Goal: Task Accomplishment & Management: Manage account settings

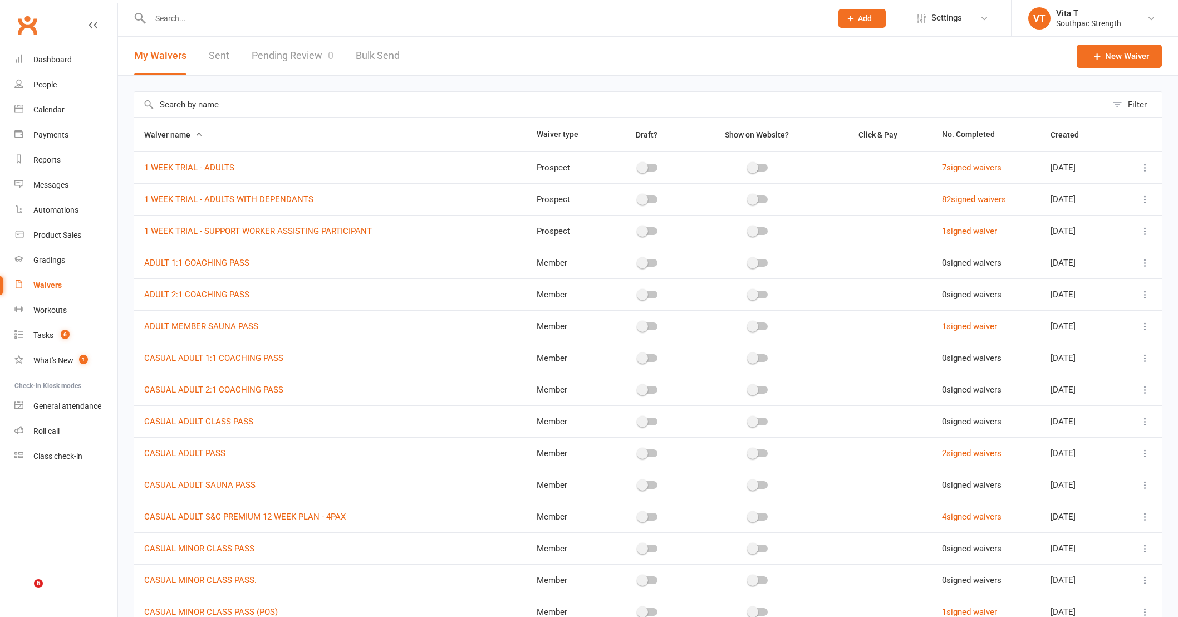
select select "100"
click at [52, 290] on link "Waivers" at bounding box center [65, 285] width 103 height 25
click at [51, 285] on div "Waivers" at bounding box center [47, 285] width 28 height 9
click at [57, 283] on div "Waivers" at bounding box center [47, 285] width 28 height 9
click at [46, 283] on div "Waivers" at bounding box center [47, 285] width 28 height 9
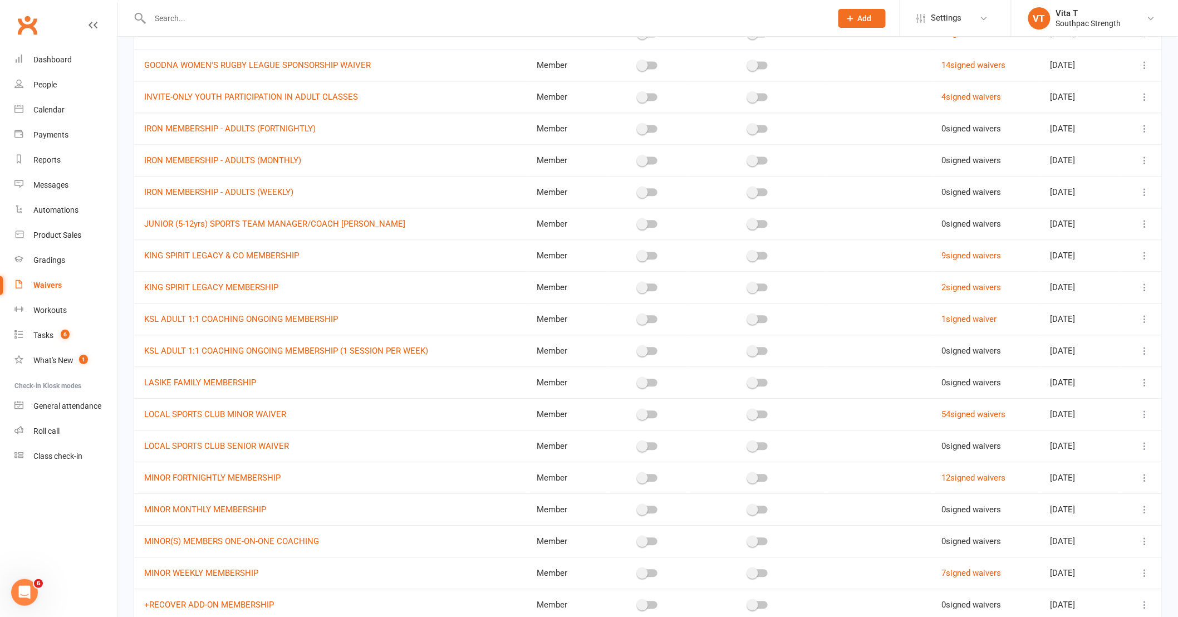
scroll to position [989, 0]
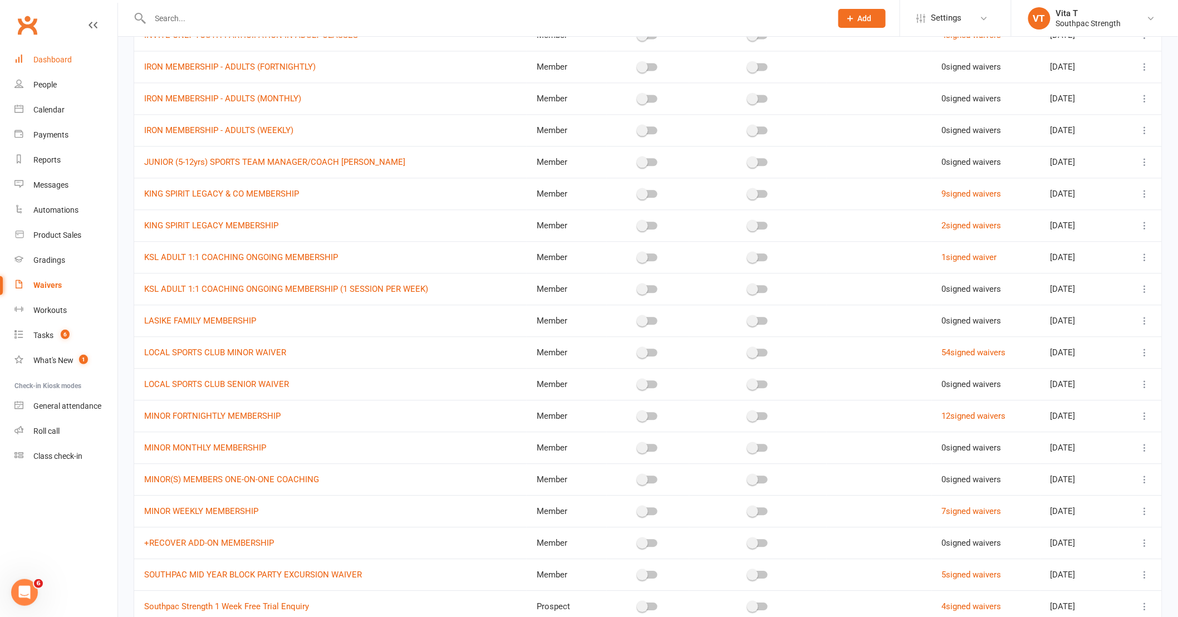
click at [57, 60] on div "Dashboard" at bounding box center [52, 59] width 38 height 9
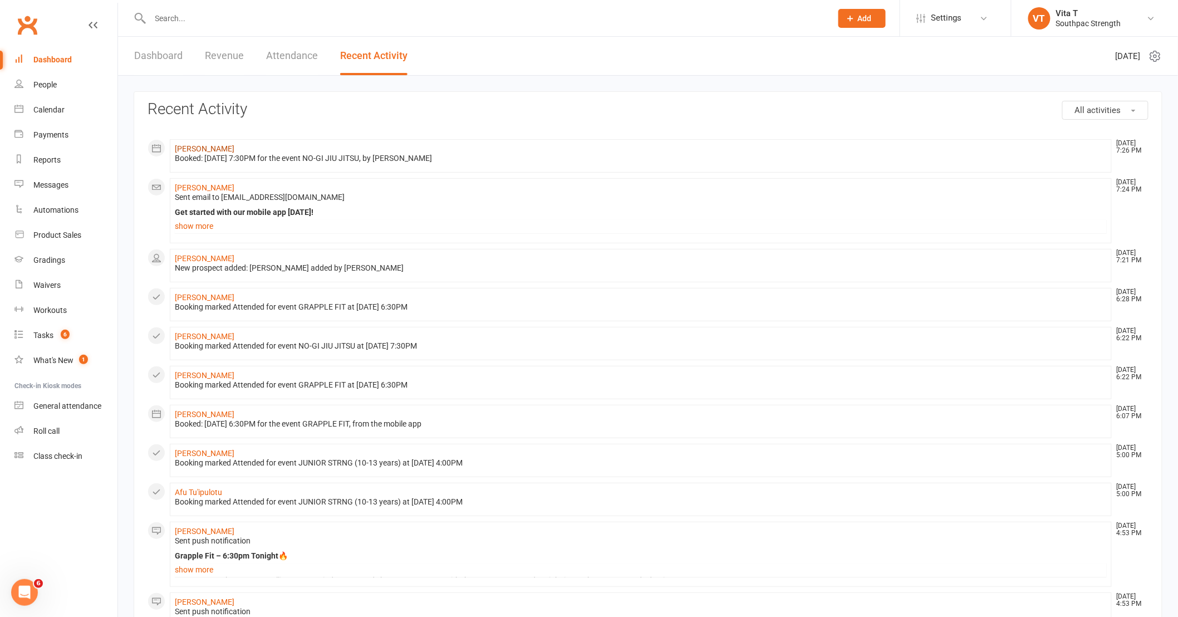
click at [204, 148] on link "Sebastian Luna" at bounding box center [205, 148] width 60 height 9
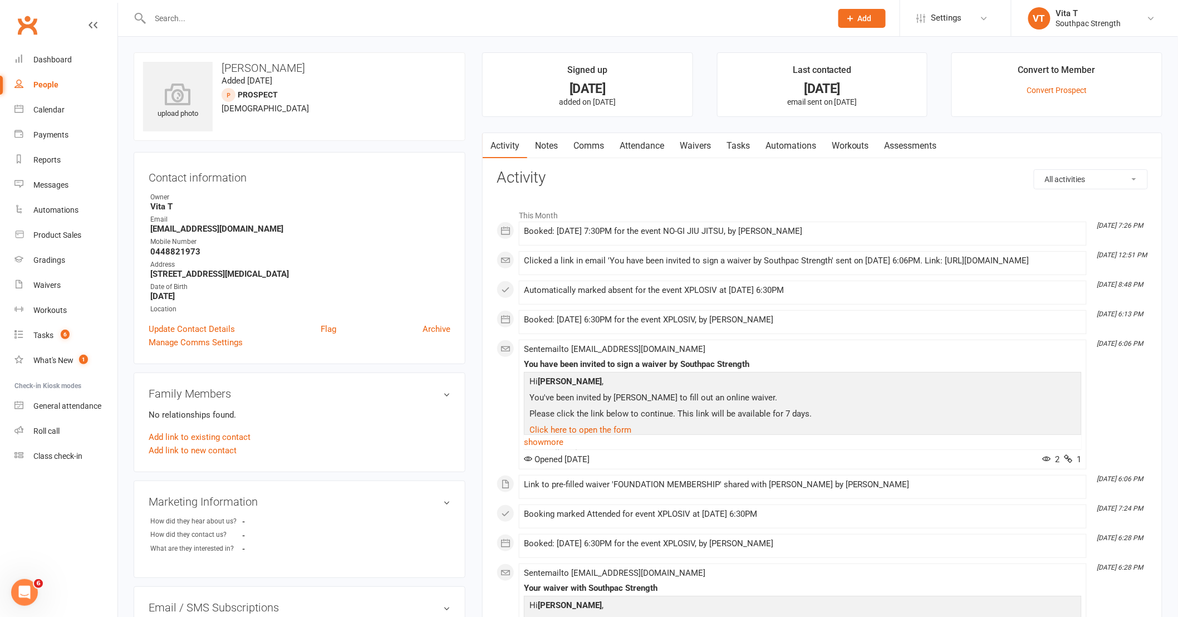
click at [705, 144] on link "Waivers" at bounding box center [695, 146] width 47 height 26
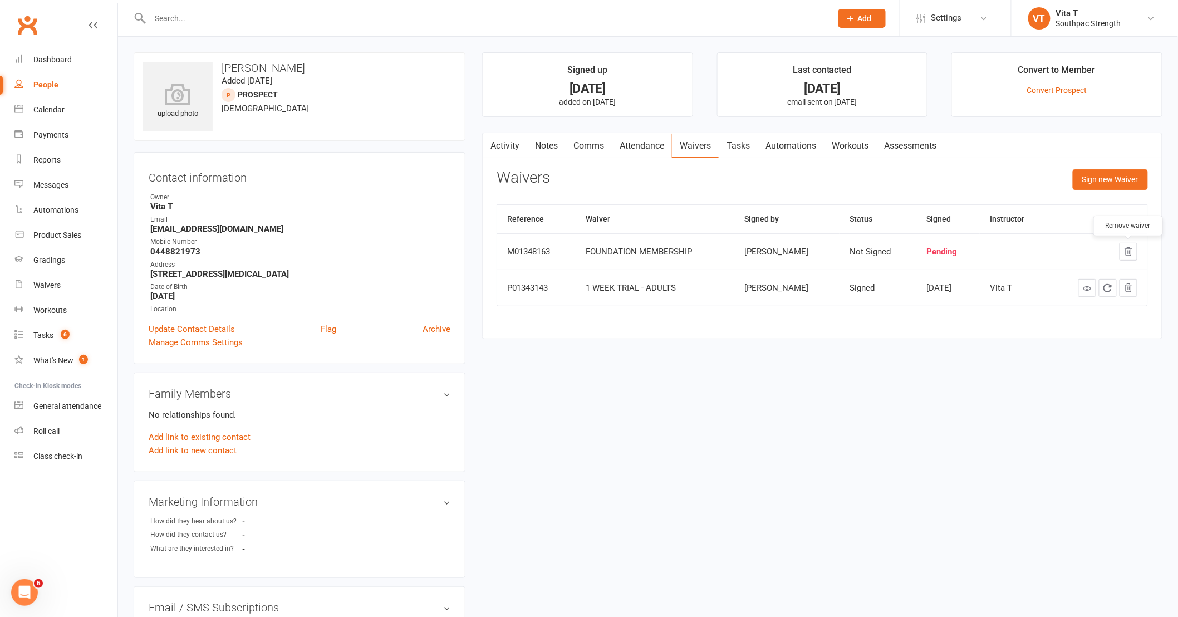
click at [1122, 258] on button "button" at bounding box center [1129, 252] width 18 height 18
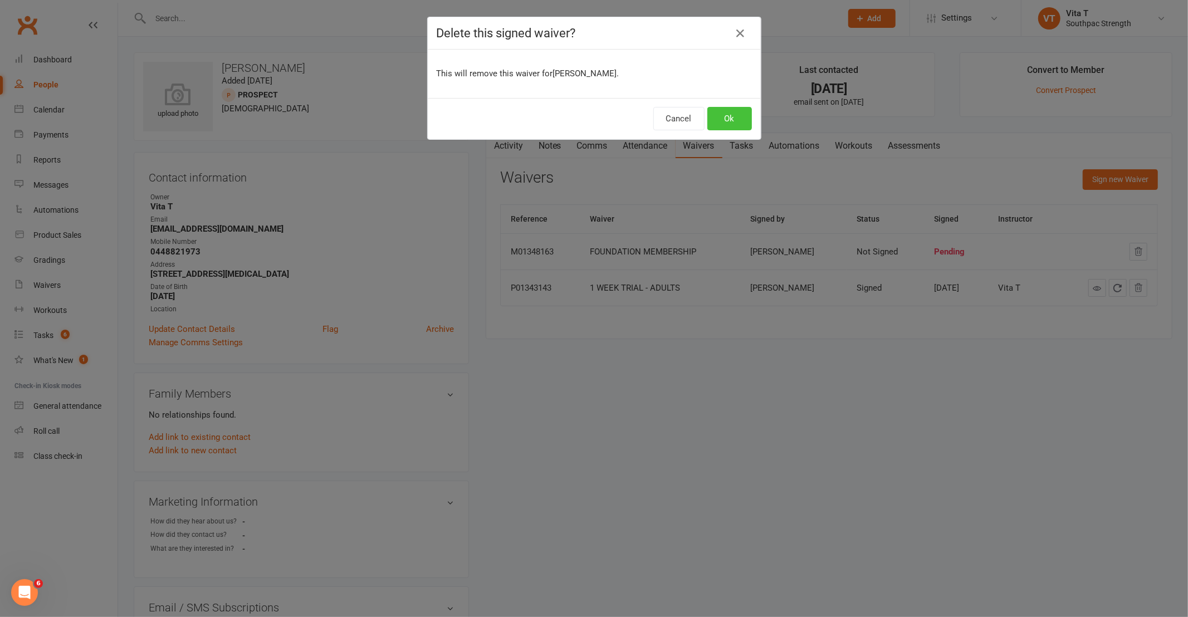
click at [738, 122] on button "Ok" at bounding box center [729, 118] width 45 height 23
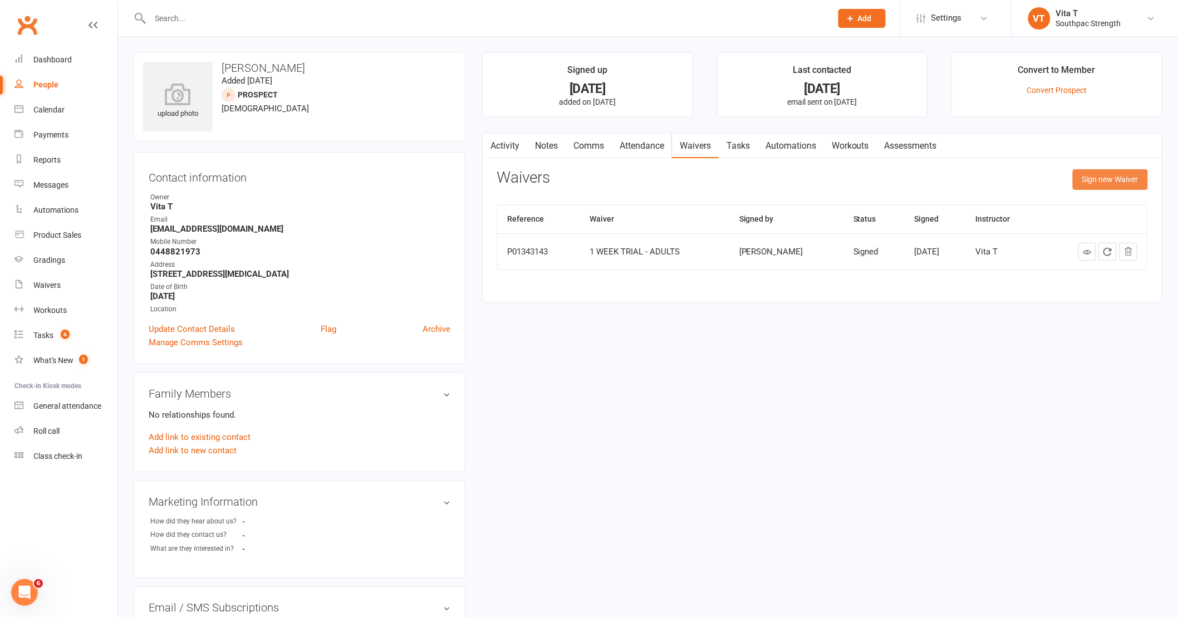
click at [1127, 182] on button "Sign new Waiver" at bounding box center [1110, 179] width 75 height 20
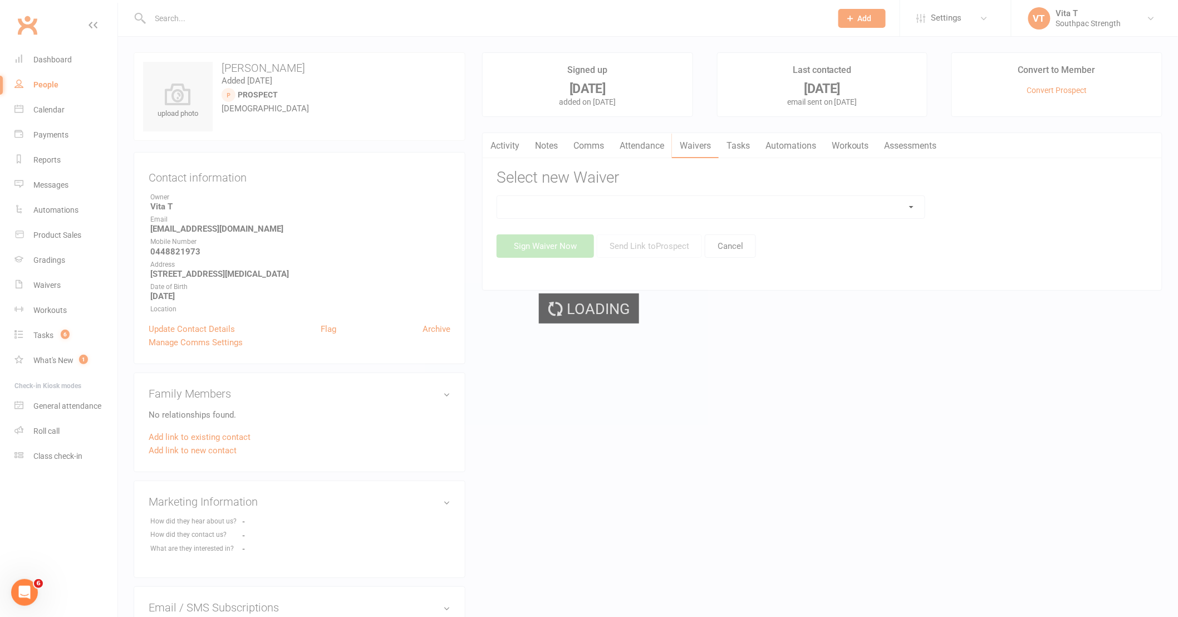
click at [565, 209] on div "Loading" at bounding box center [589, 308] width 1178 height 617
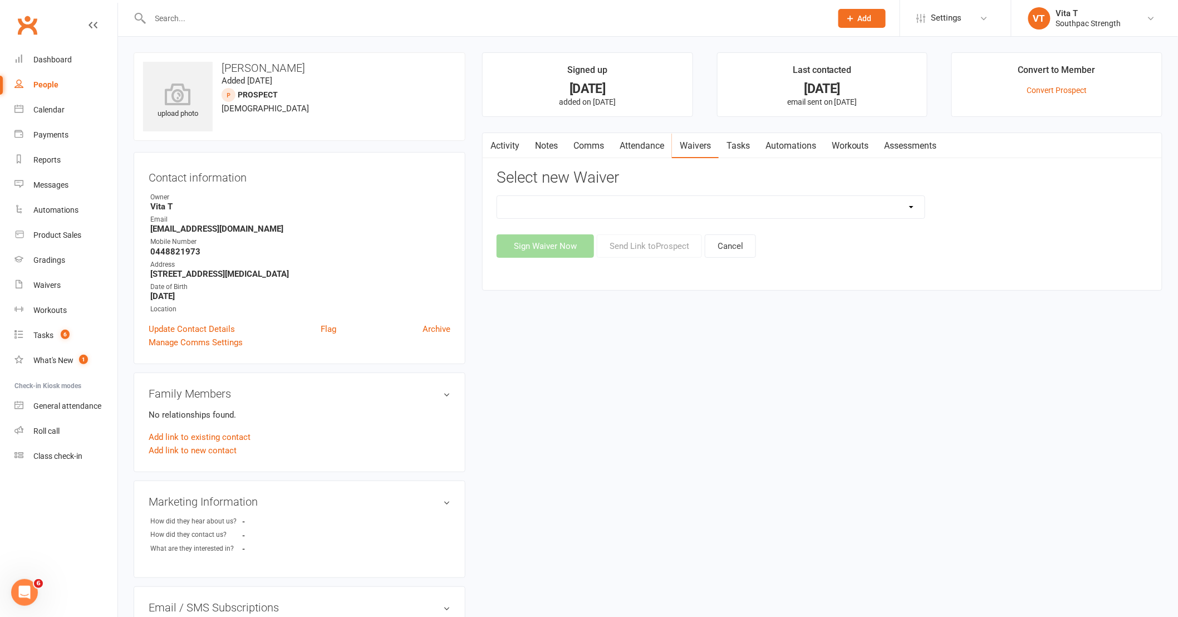
click at [620, 210] on select "1 WEEK TRIAL - ADULTS 1 WEEK TRIAL - ADULTS WITH DEPENDANTS 1 WEEK TRIAL - SUPP…" at bounding box center [711, 207] width 428 height 22
select select "13215"
click at [497, 196] on select "1 WEEK TRIAL - ADULTS 1 WEEK TRIAL - ADULTS WITH DEPENDANTS 1 WEEK TRIAL - SUPP…" at bounding box center [711, 207] width 428 height 22
click at [650, 251] on button "Send Link to Prospect" at bounding box center [649, 245] width 105 height 23
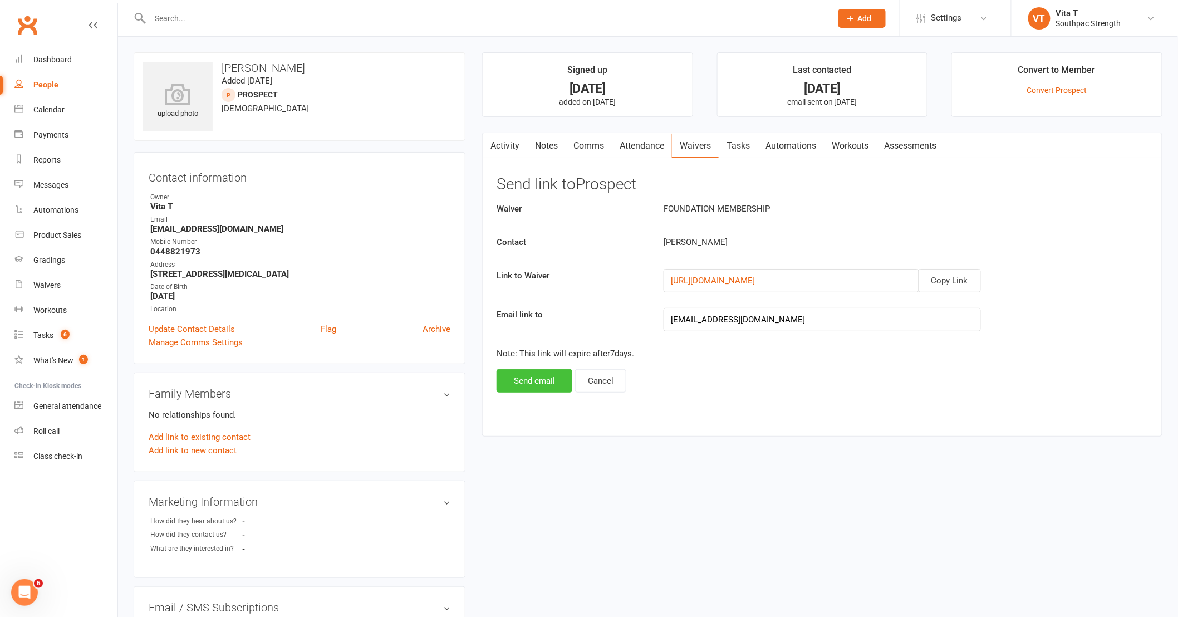
click at [531, 377] on button "Send email" at bounding box center [535, 380] width 76 height 23
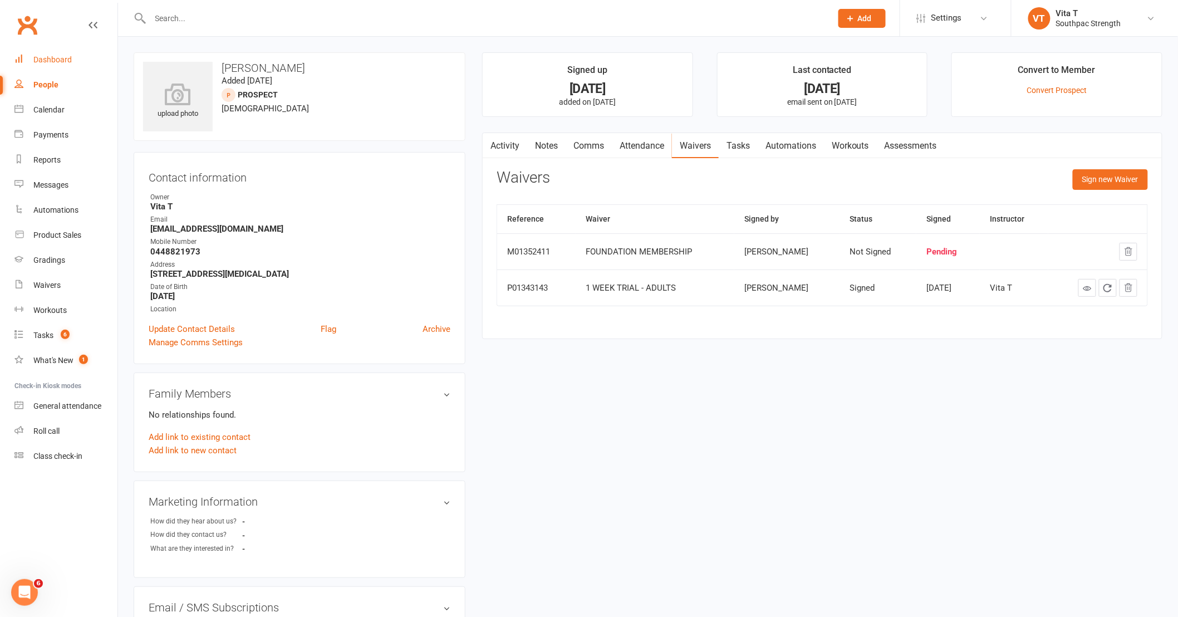
click at [57, 58] on div "Dashboard" at bounding box center [52, 59] width 38 height 9
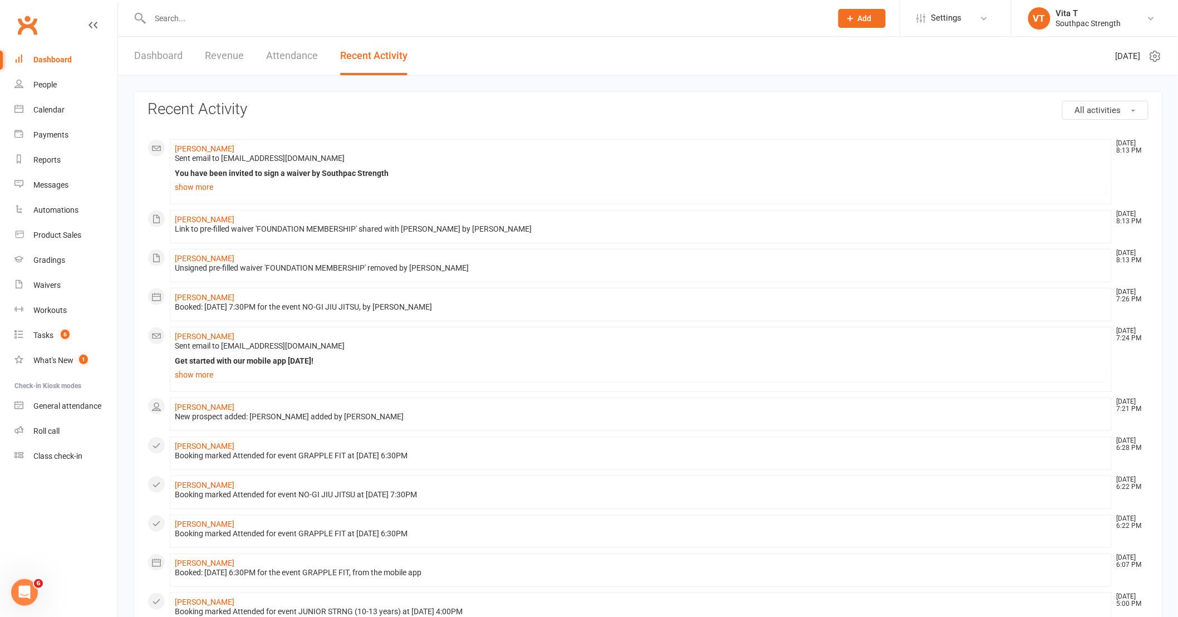
click at [60, 62] on div "Dashboard" at bounding box center [52, 59] width 38 height 9
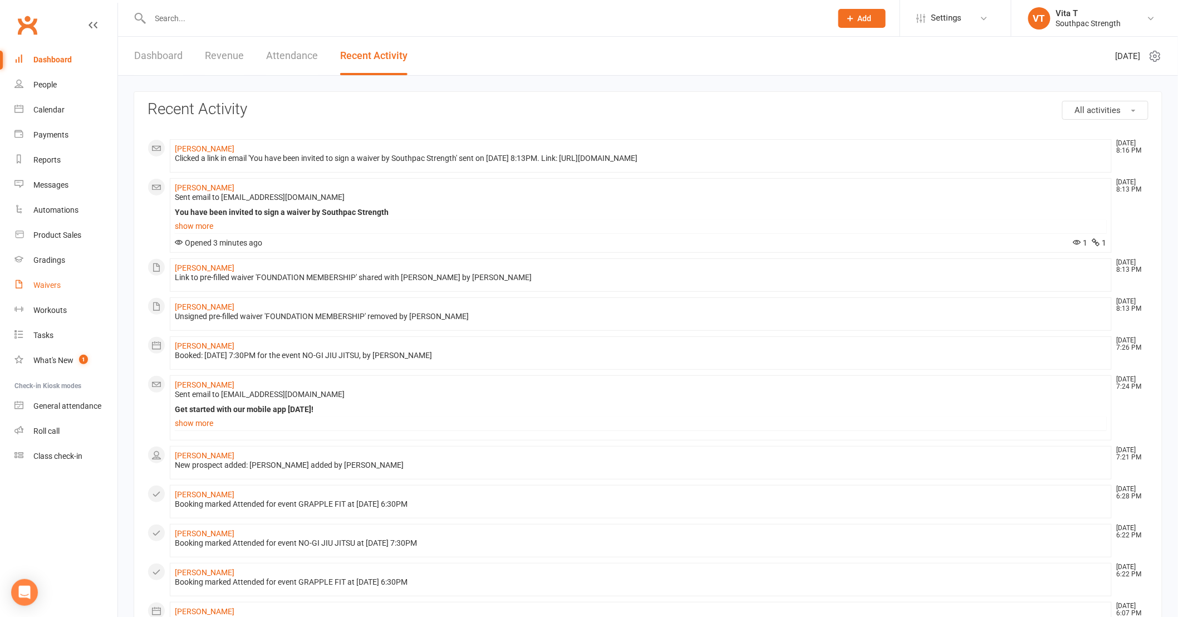
click at [47, 288] on div "Waivers" at bounding box center [46, 285] width 27 height 9
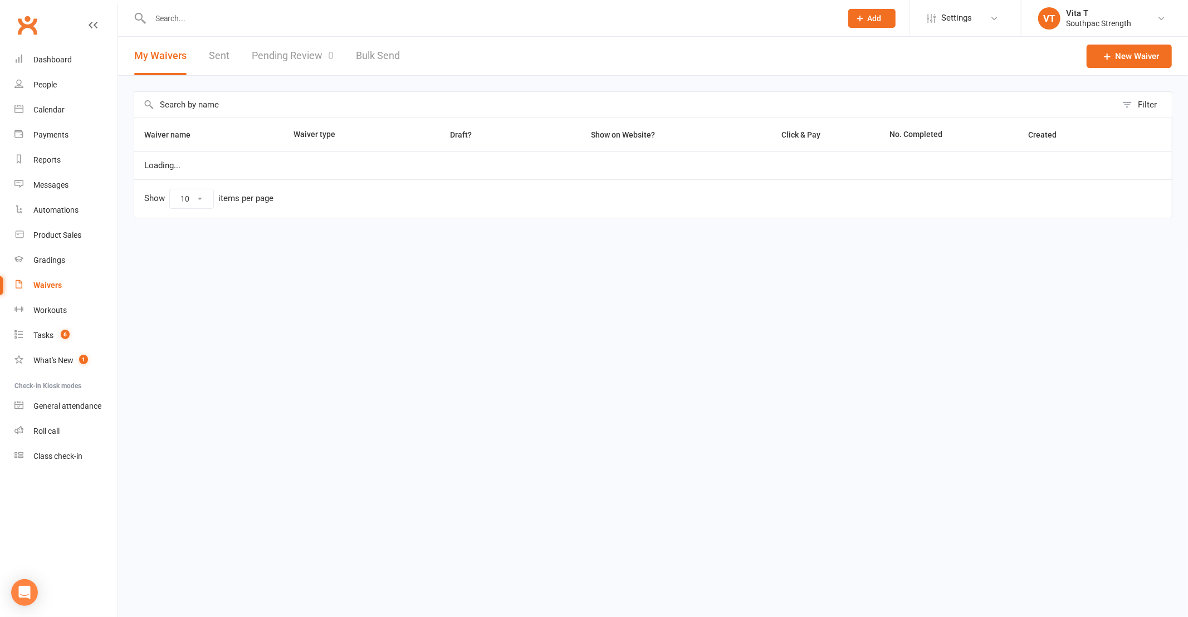
select select "100"
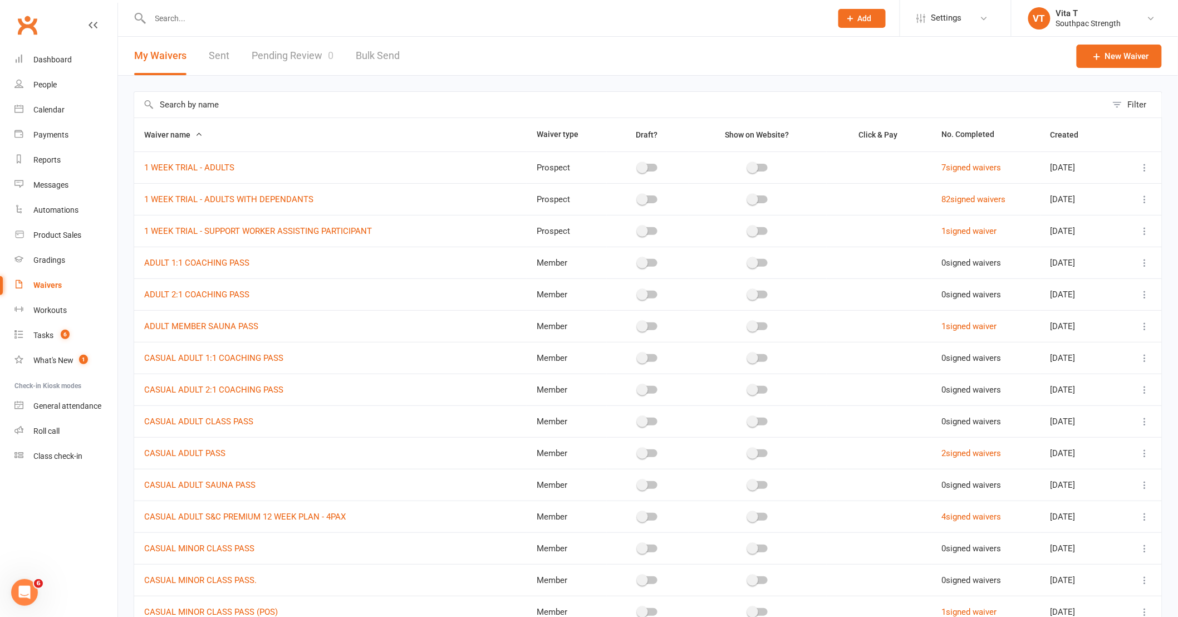
click at [58, 287] on div "Waivers" at bounding box center [47, 285] width 28 height 9
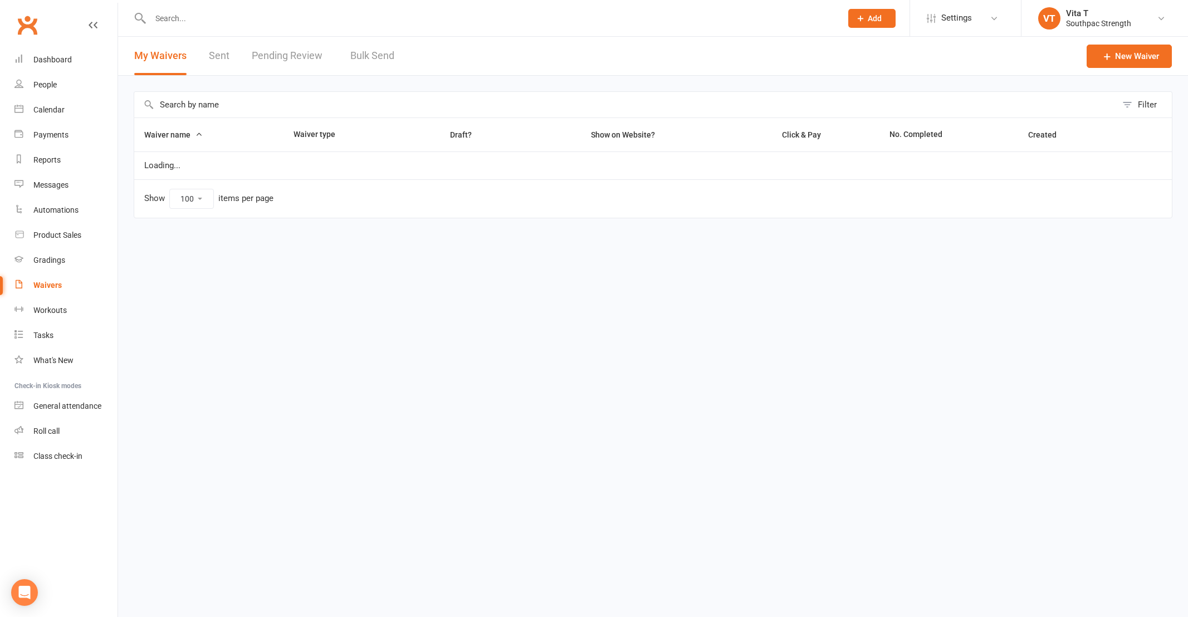
select select "100"
click at [290, 58] on link "Pending Review" at bounding box center [290, 56] width 76 height 38
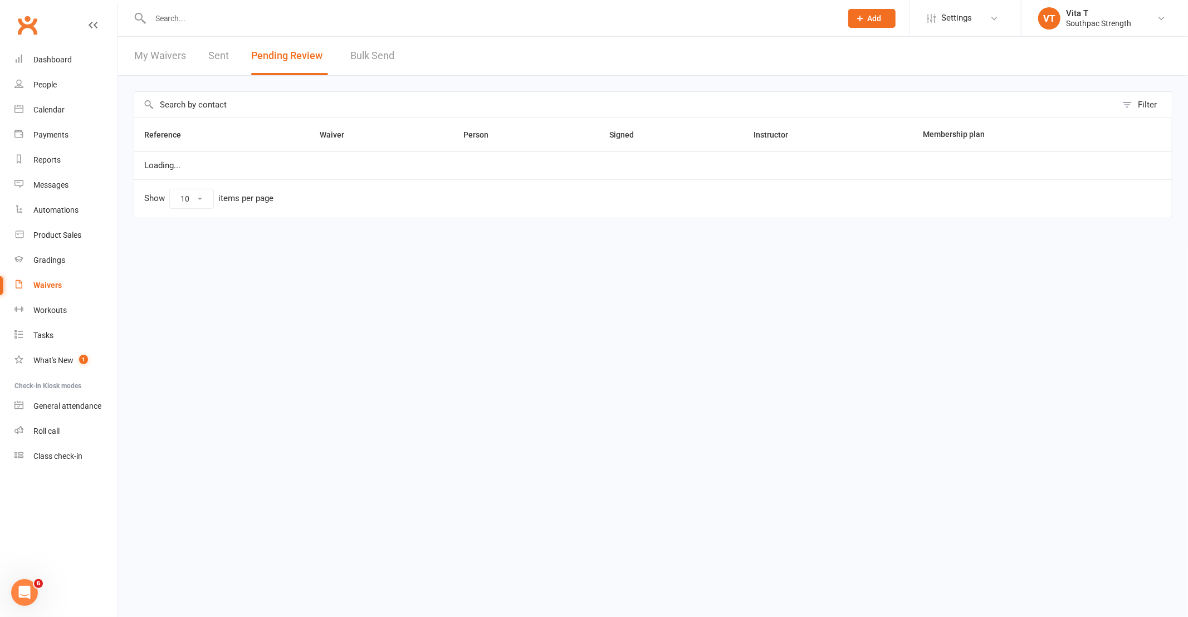
select select "25"
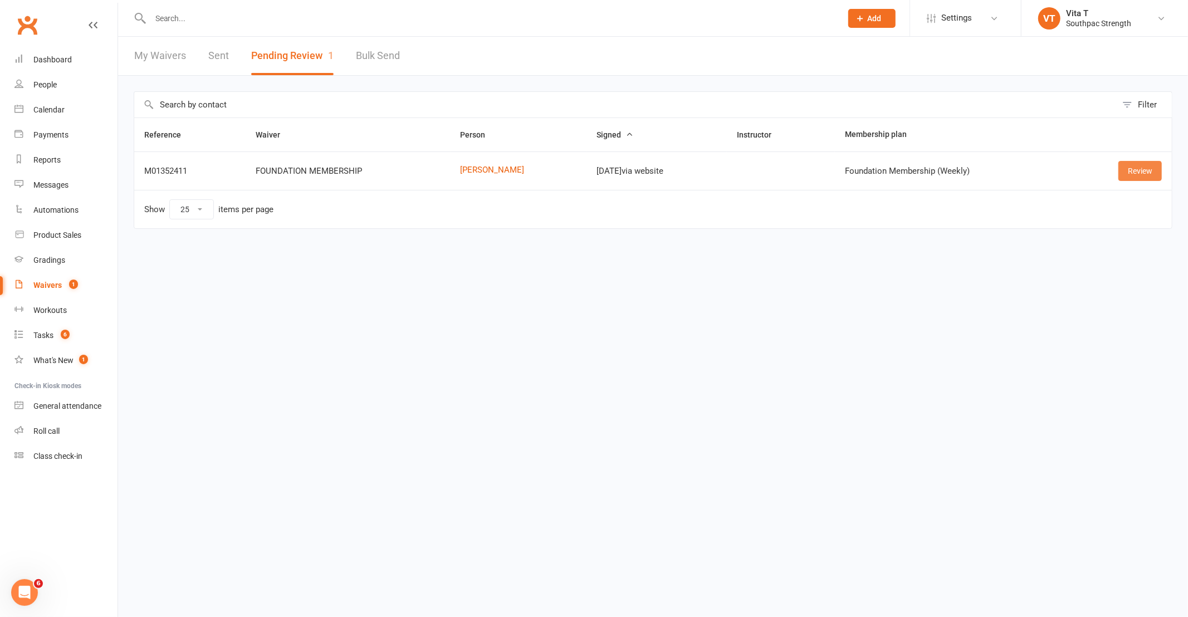
click at [1137, 166] on link "Review" at bounding box center [1139, 171] width 43 height 20
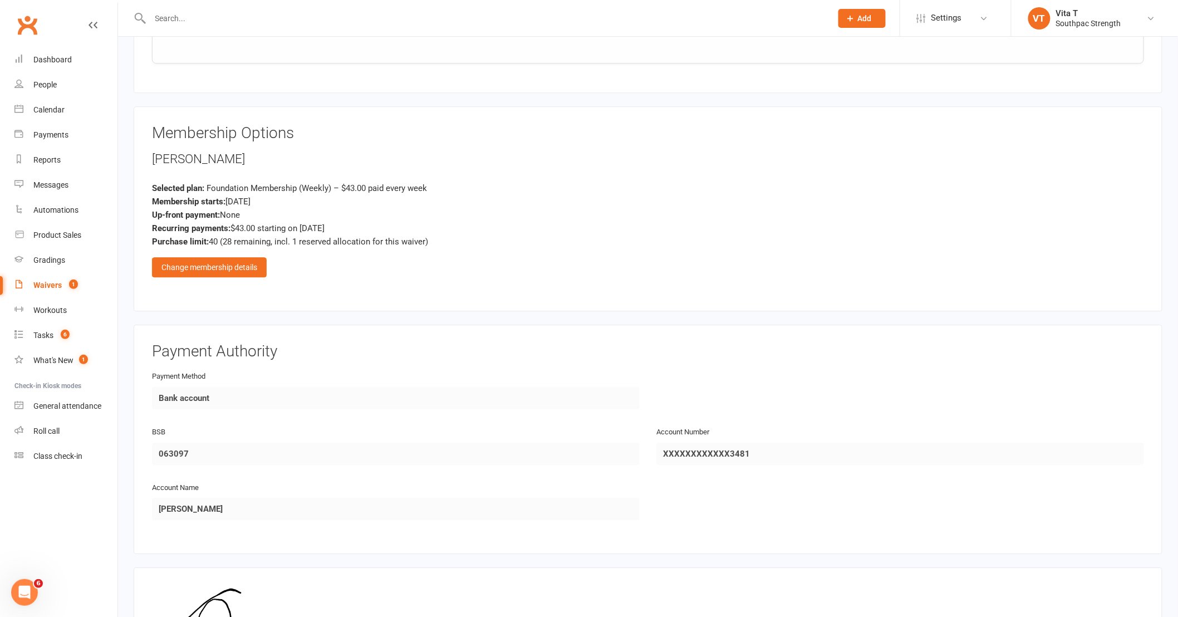
scroll to position [1156, 0]
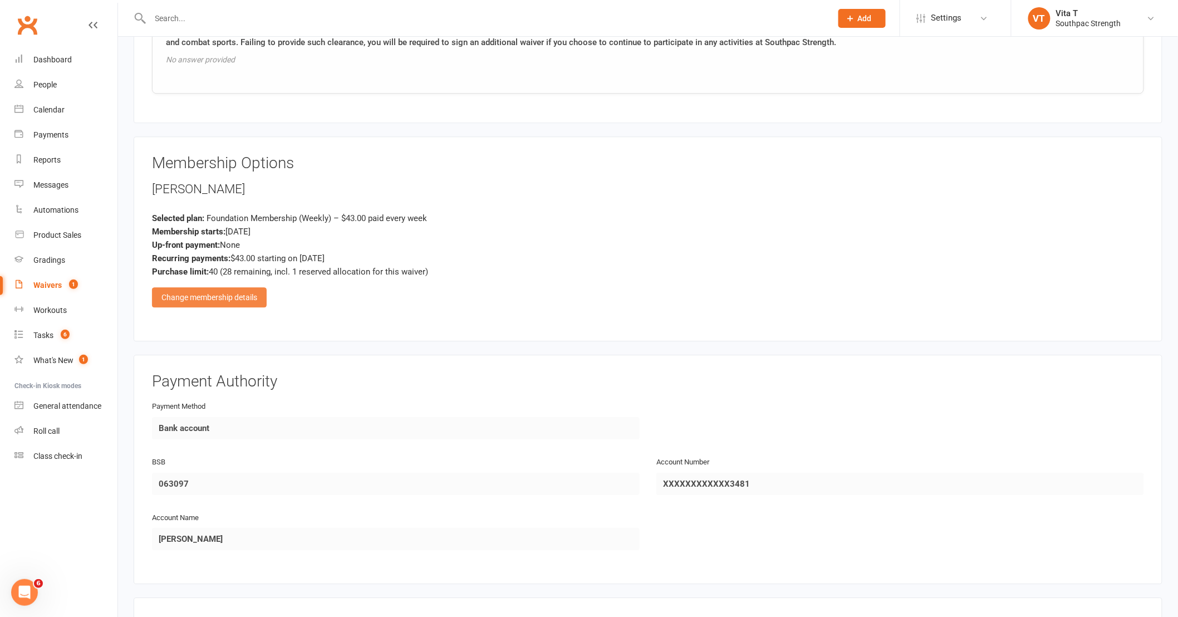
click at [193, 293] on div "Change membership details" at bounding box center [209, 297] width 115 height 20
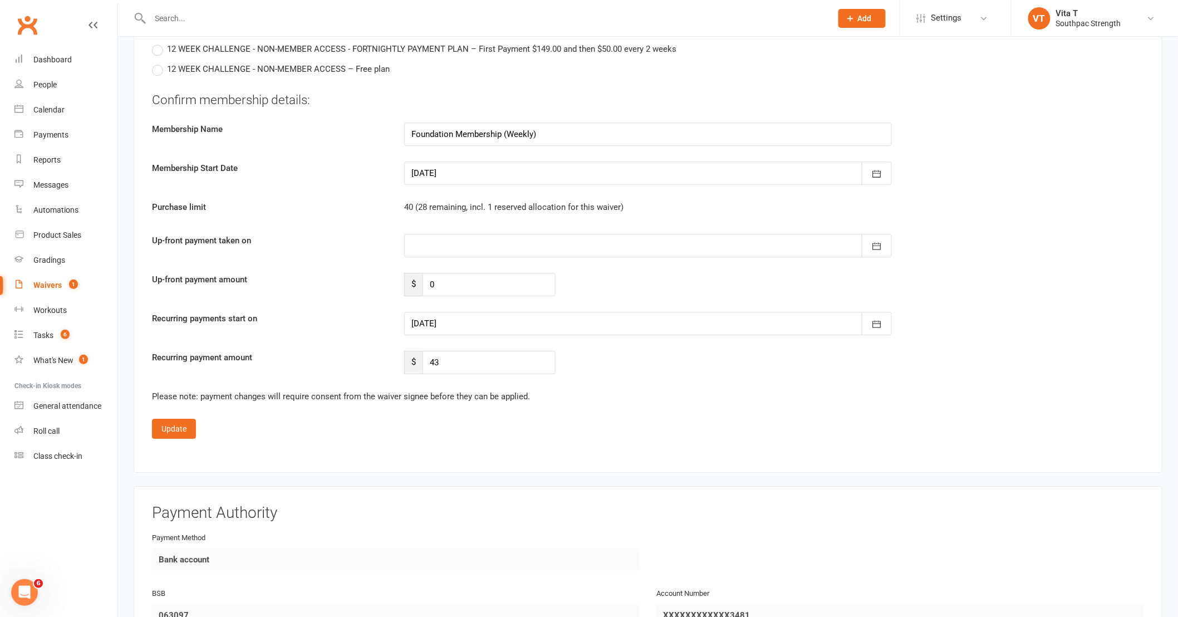
scroll to position [4745, 0]
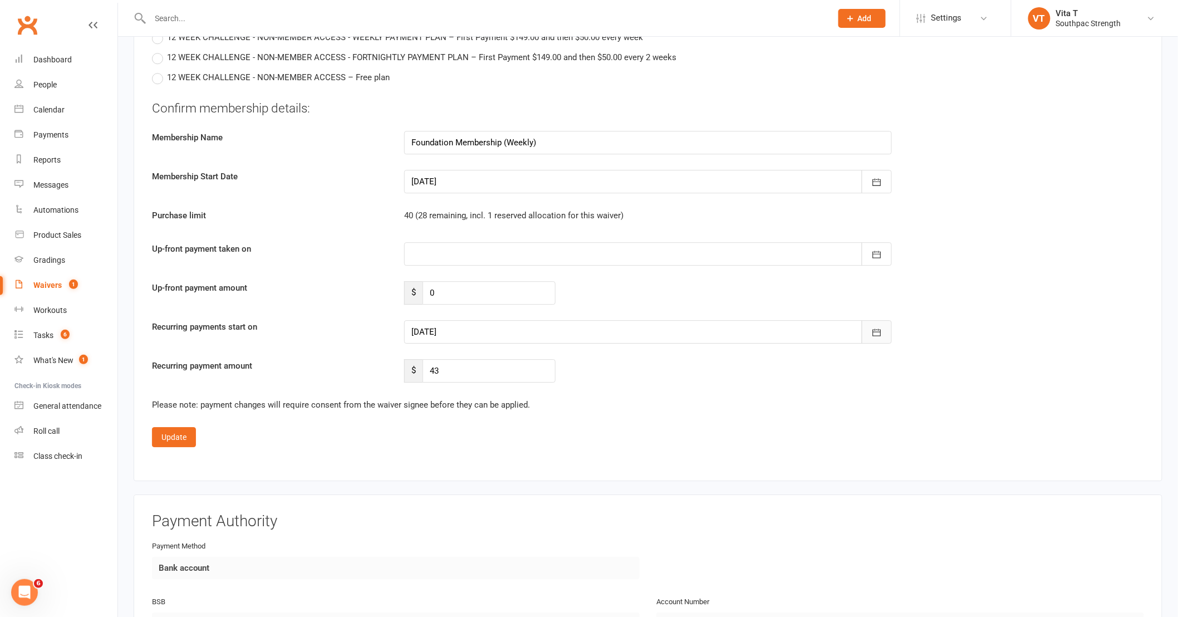
click at [877, 335] on button "button" at bounding box center [877, 331] width 30 height 23
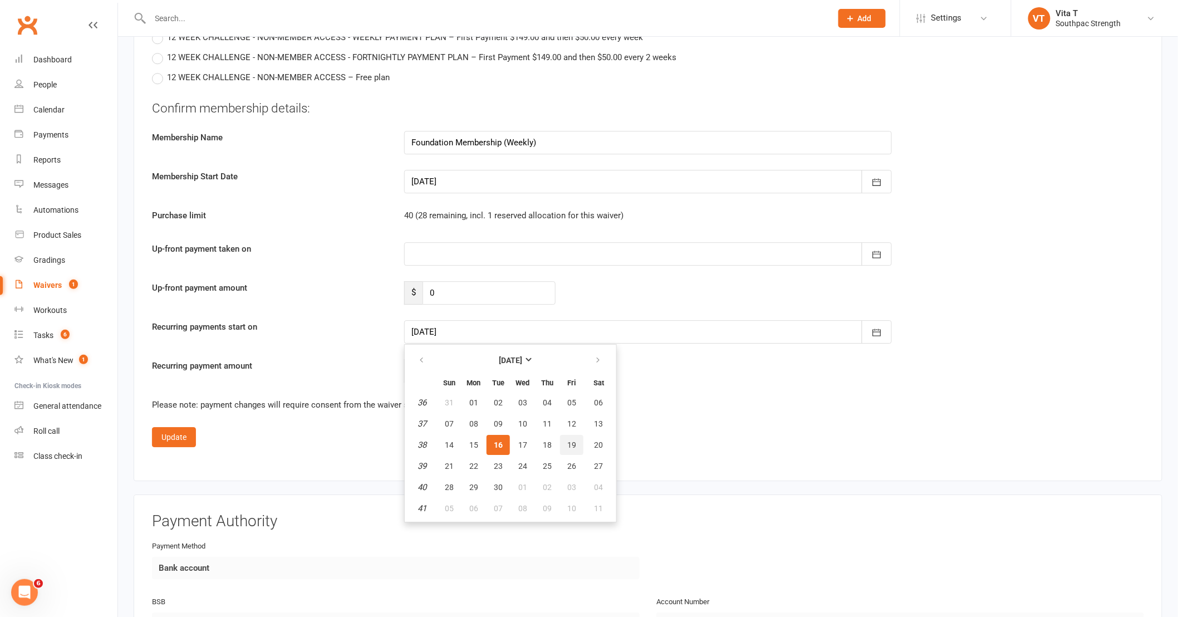
click at [572, 438] on button "19" at bounding box center [571, 445] width 23 height 20
type input "[DATE]"
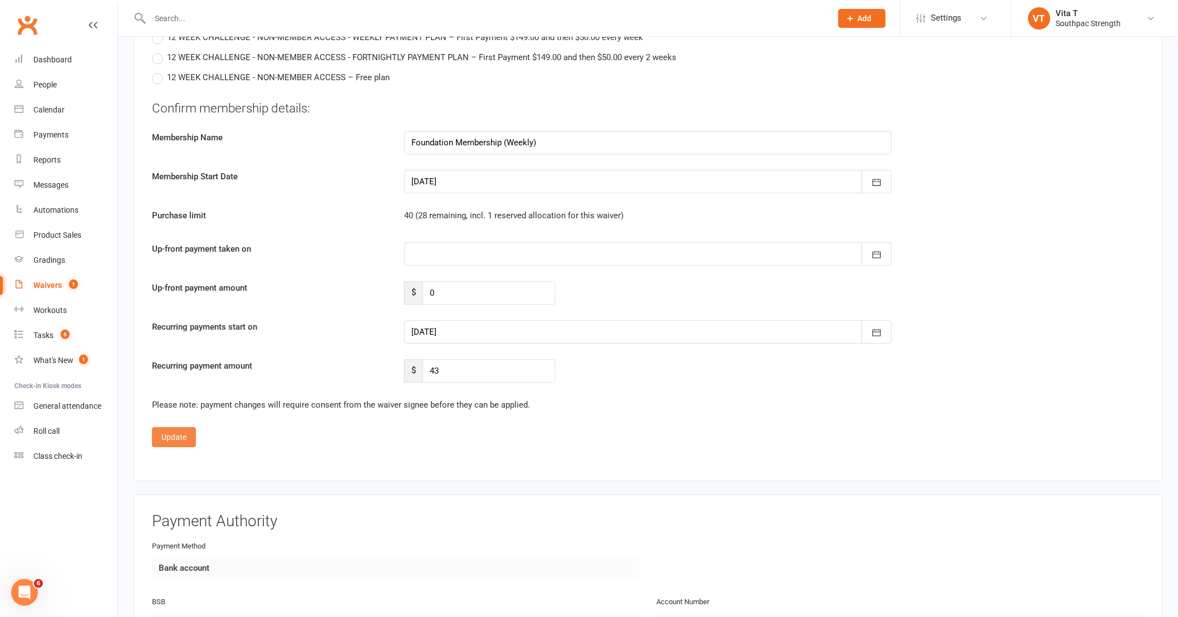
click at [165, 438] on button "Update" at bounding box center [174, 437] width 44 height 20
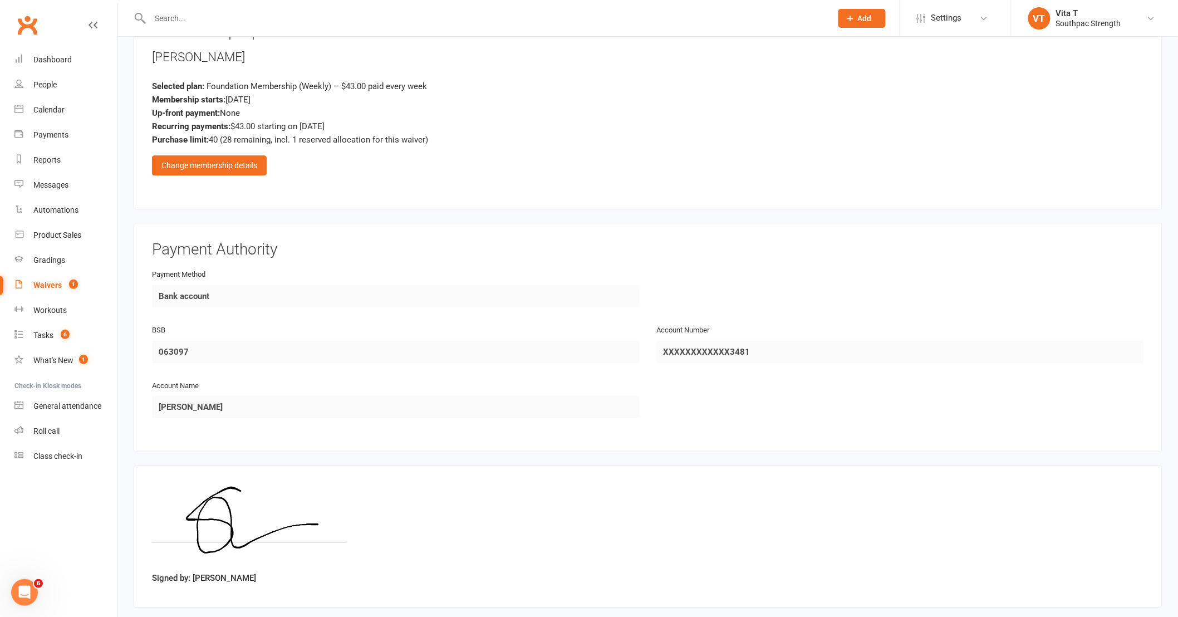
scroll to position [1342, 0]
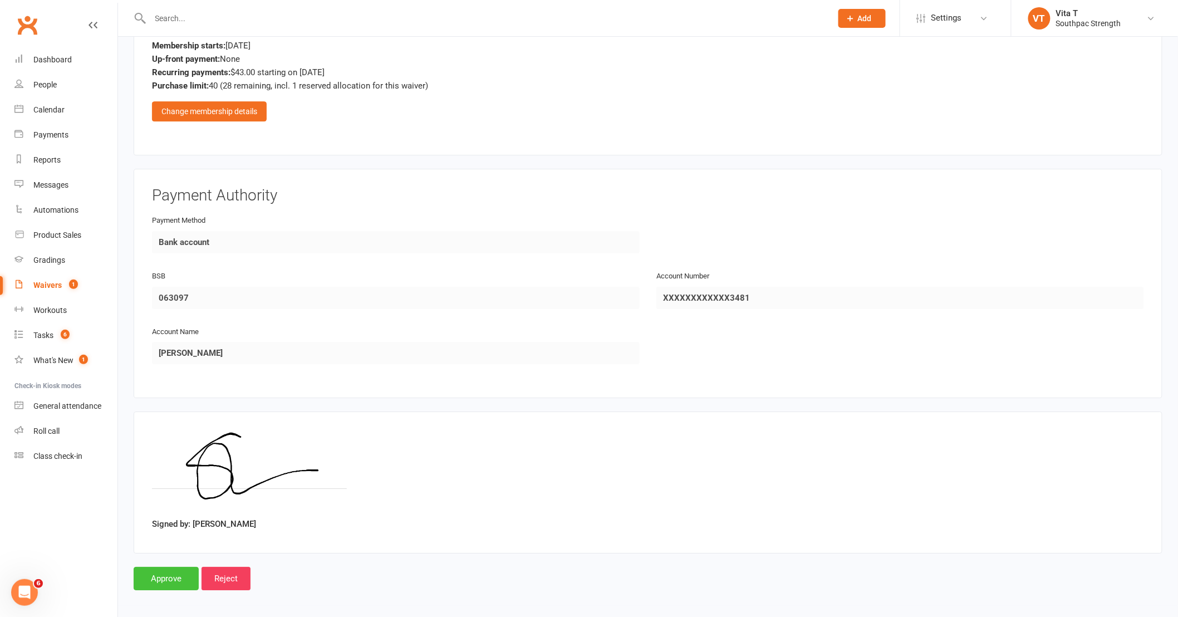
click at [162, 575] on input "Approve" at bounding box center [166, 578] width 65 height 23
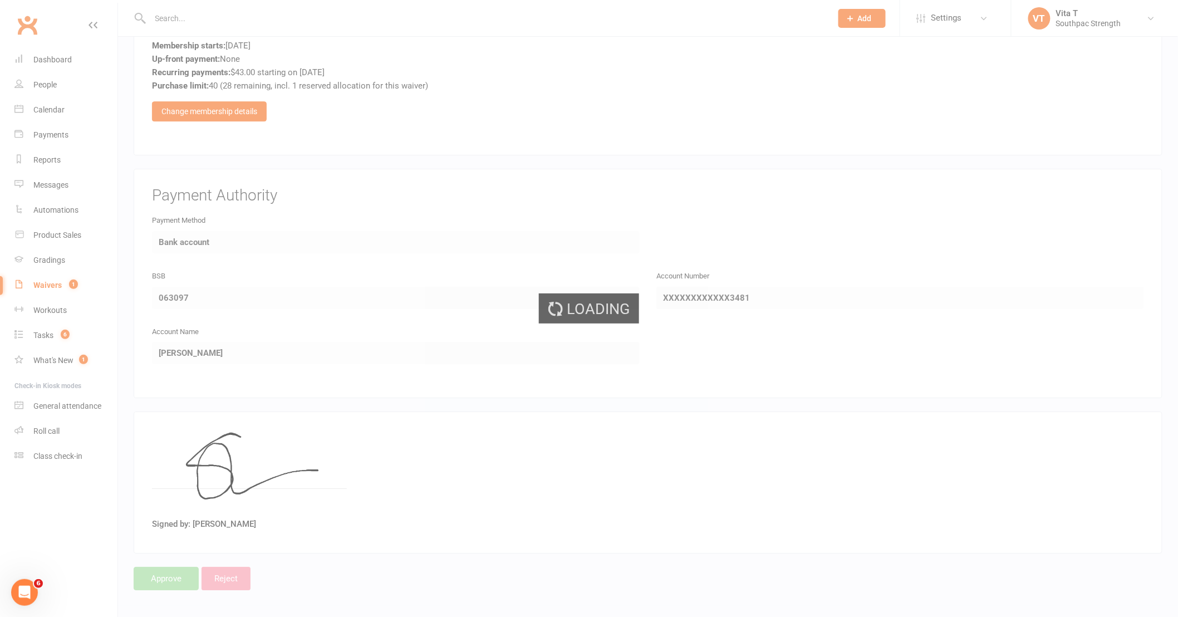
select select "25"
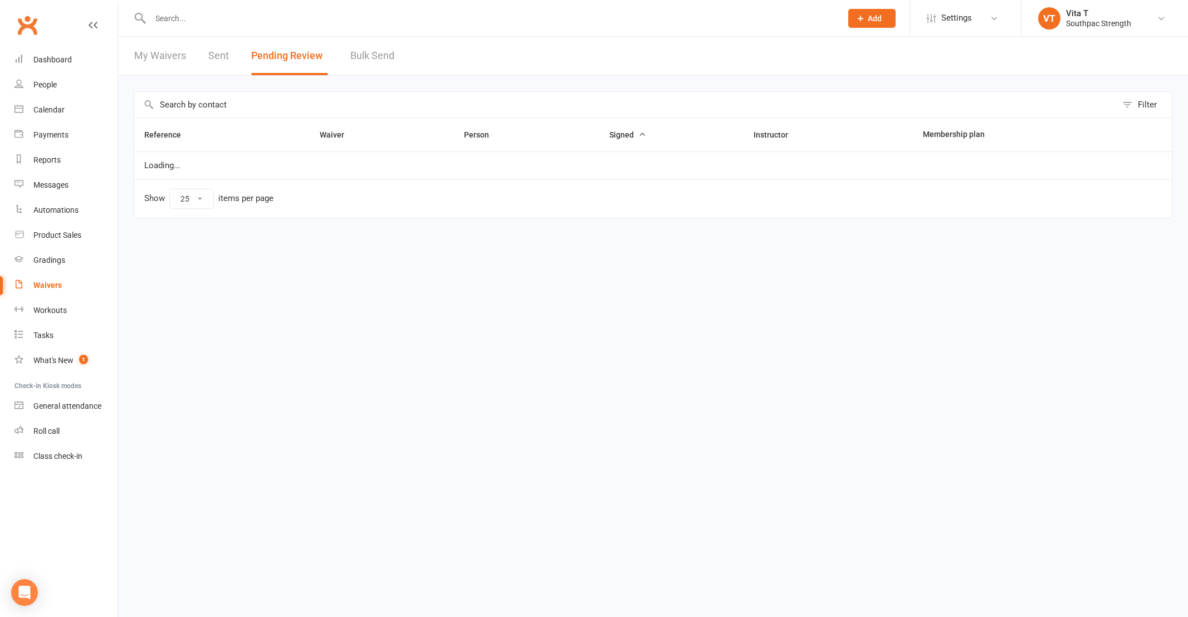
select select "25"
click at [478, 265] on html "Prospect Member Non-attending contact Class / event Appointment Grading event T…" at bounding box center [594, 132] width 1188 height 265
